Goal: Task Accomplishment & Management: Manage account settings

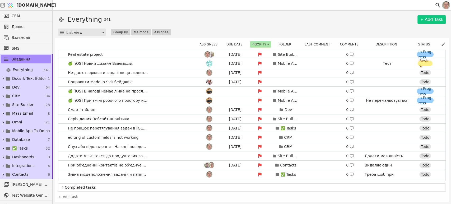
click at [249, 16] on div "Everything 341 Add Task" at bounding box center [251, 20] width 387 height 10
click at [347, 25] on div "Everything 341 Add Task List view Group by Me mode Assignee" at bounding box center [251, 25] width 387 height 21
click at [234, 44] on button "Due date" at bounding box center [236, 44] width 22 height 6
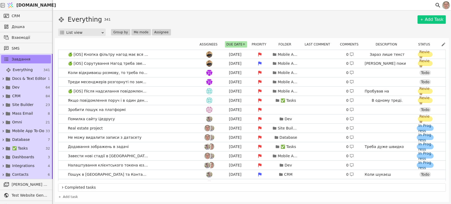
drag, startPoint x: 400, startPoint y: 21, endPoint x: 370, endPoint y: 0, distance: 35.9
click at [400, 21] on div "Everything 341 Add Task" at bounding box center [251, 20] width 387 height 10
